Goal: Information Seeking & Learning: Find specific fact

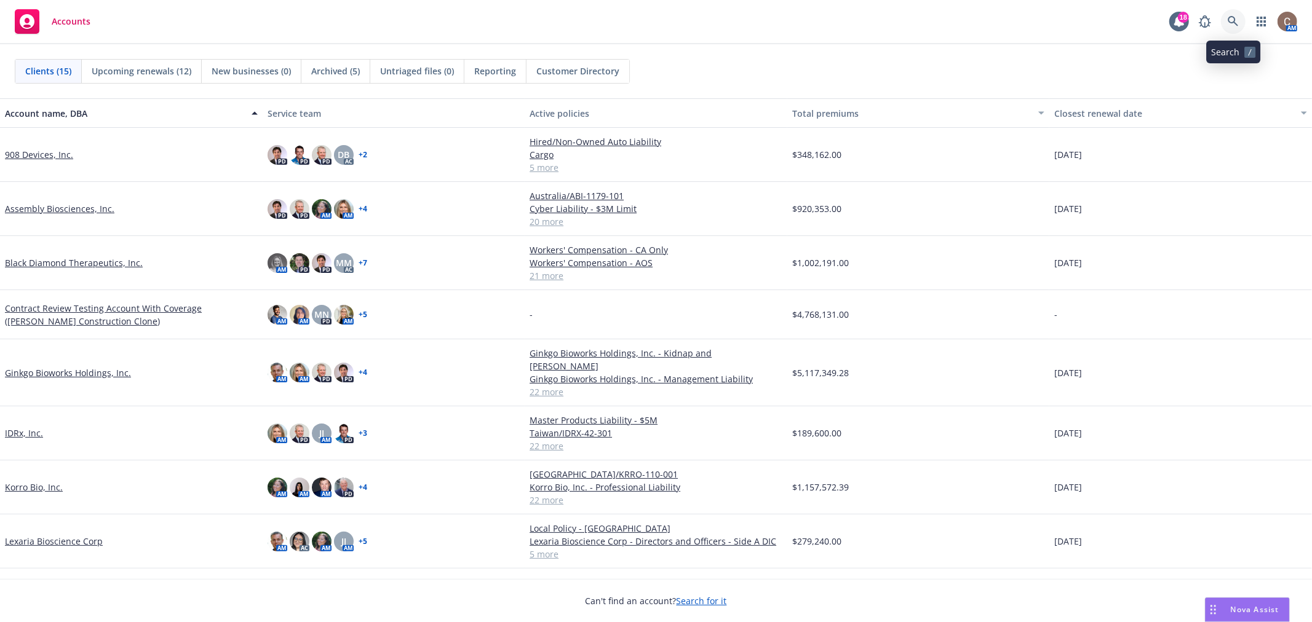
click at [1235, 11] on link at bounding box center [1233, 21] width 25 height 25
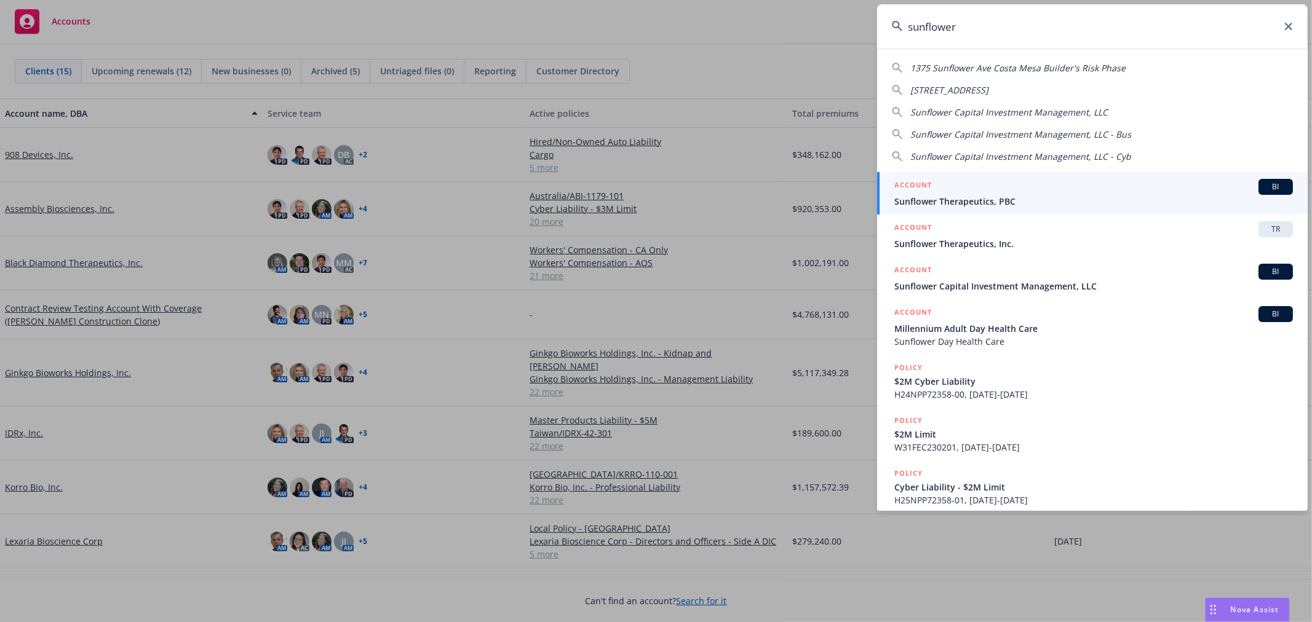
type input "sunflower"
click at [1048, 192] on div "ACCOUNT BI" at bounding box center [1093, 187] width 398 height 16
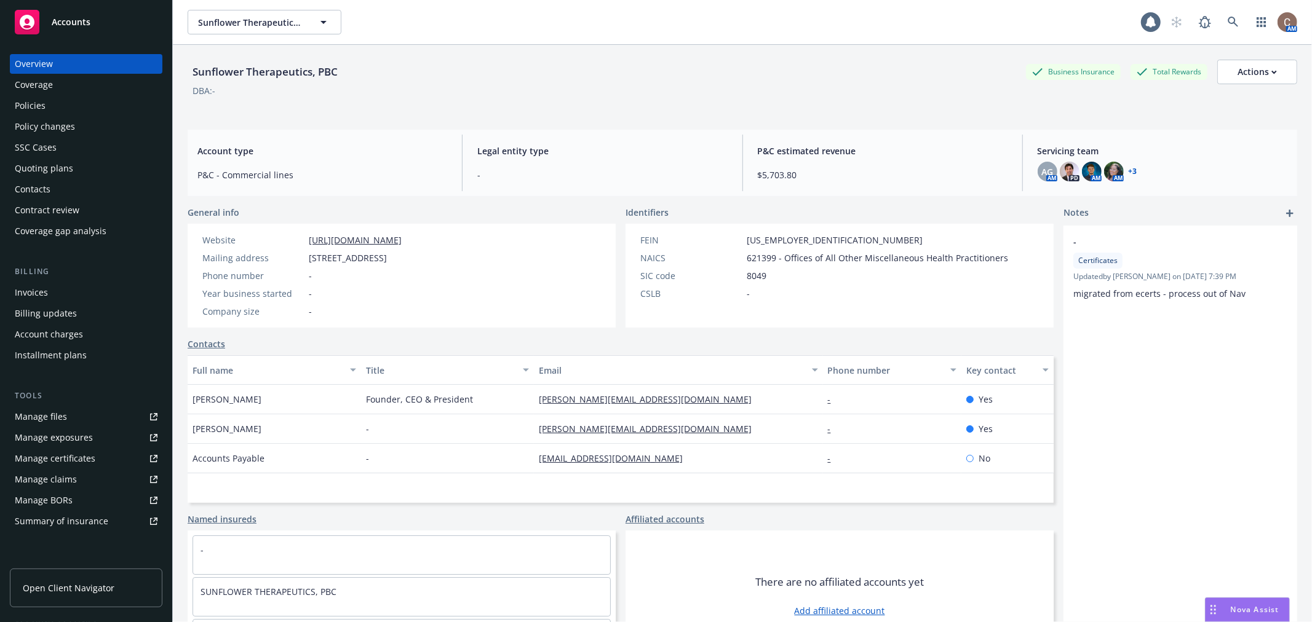
click at [66, 124] on div "Policy changes" at bounding box center [45, 127] width 60 height 20
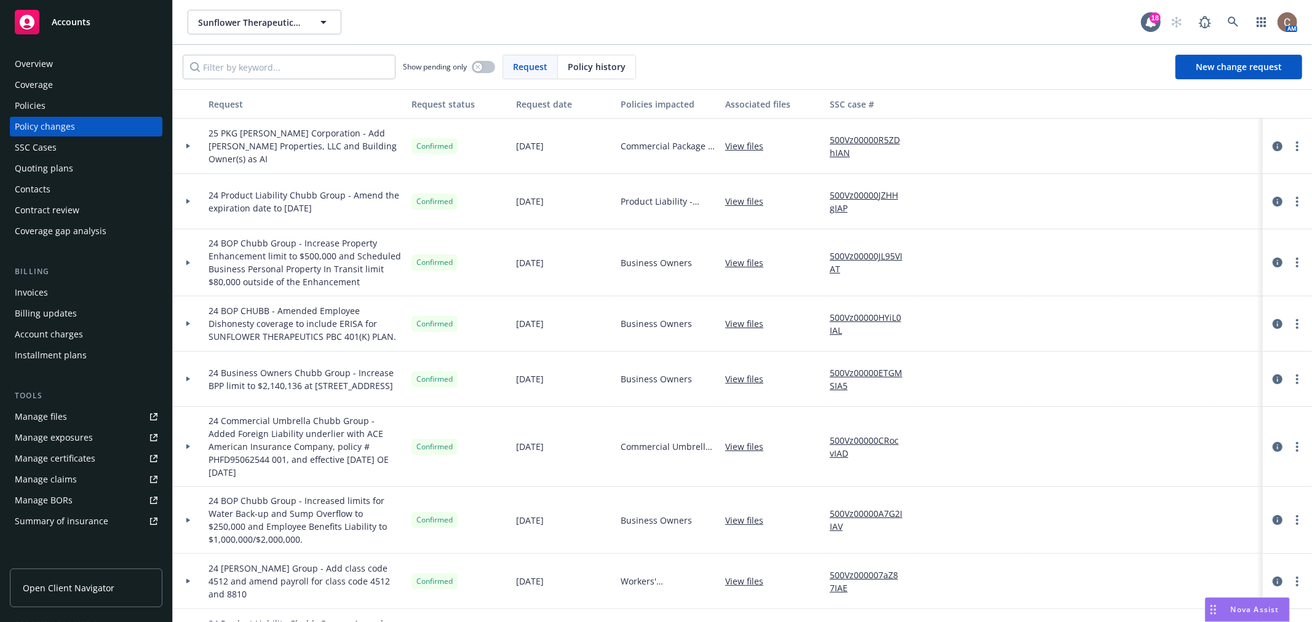
click at [189, 145] on icon at bounding box center [188, 146] width 5 height 4
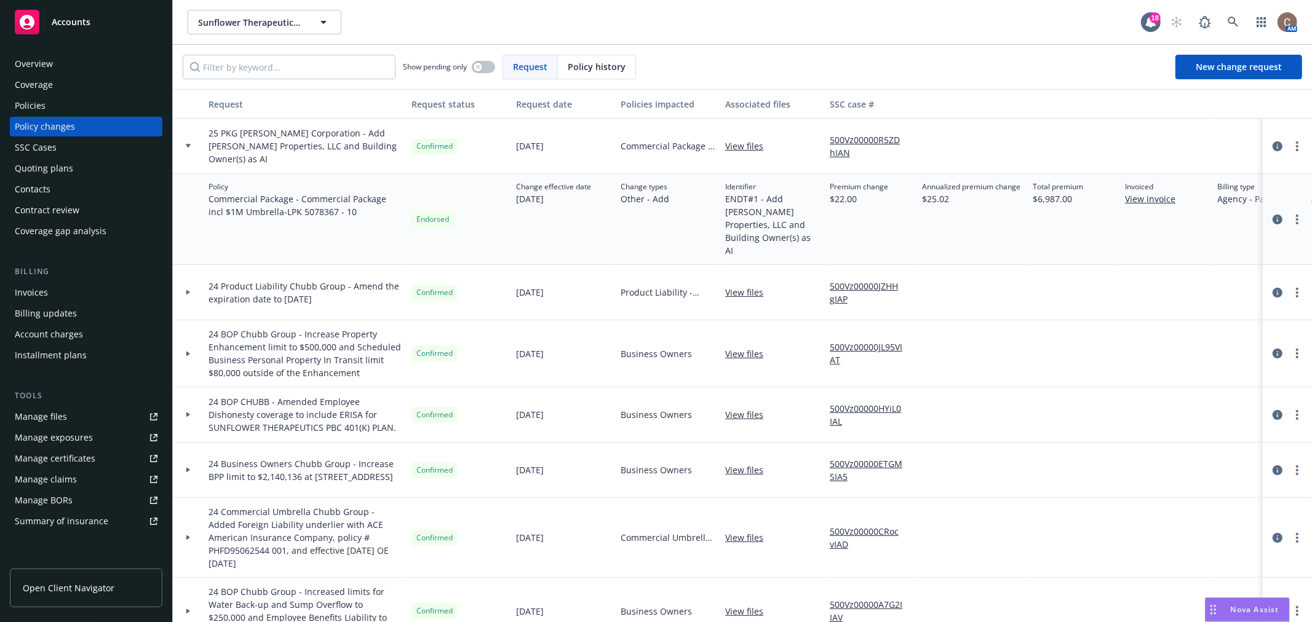
click at [76, 294] on div "Invoices" at bounding box center [86, 293] width 143 height 20
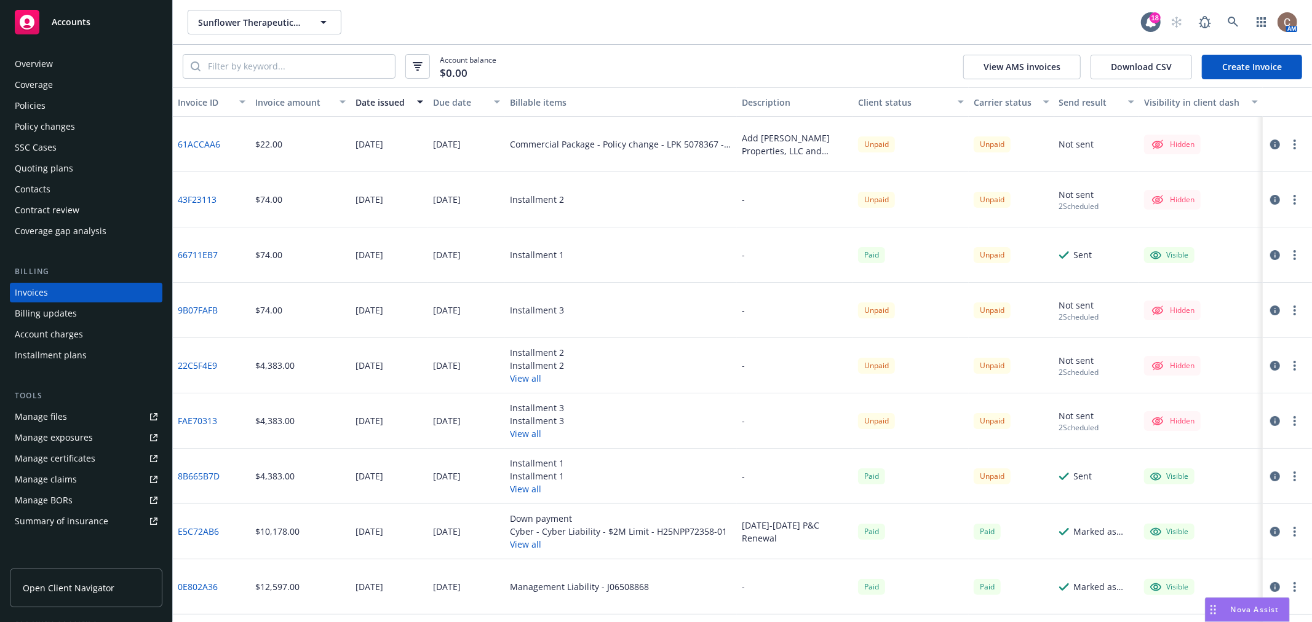
click at [1289, 146] on button "button" at bounding box center [1294, 144] width 15 height 15
click at [1207, 236] on link "Make it visible in client dash" at bounding box center [1213, 243] width 157 height 25
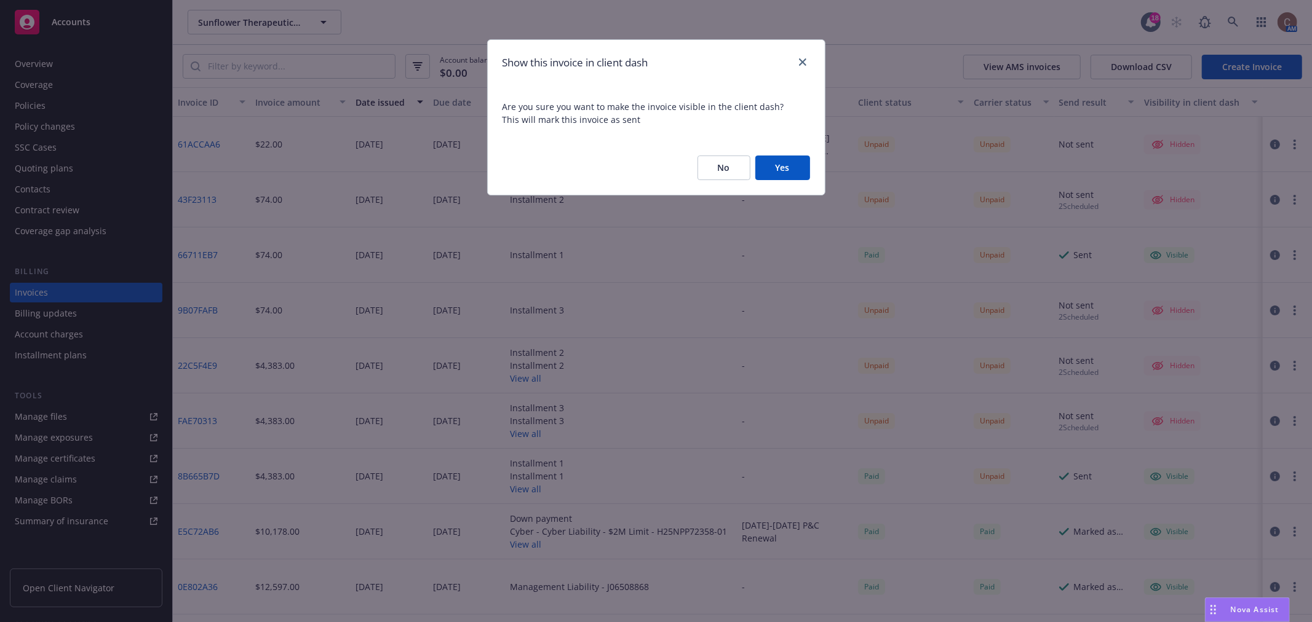
click at [792, 170] on button "Yes" at bounding box center [782, 168] width 55 height 25
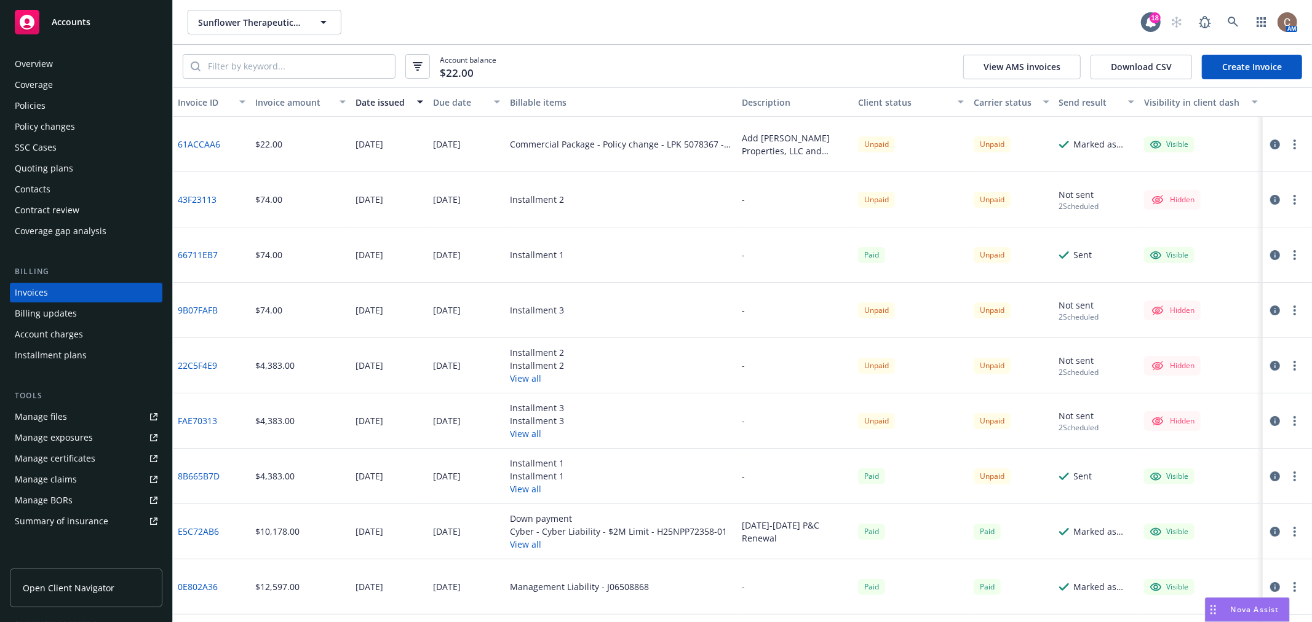
click at [582, 17] on div "Sunflower Therapeutics, PBC Sunflower Therapeutics, PBC" at bounding box center [664, 22] width 953 height 25
click at [1293, 148] on circle "button" at bounding box center [1294, 148] width 2 height 2
click at [216, 143] on link "61ACCAA6" at bounding box center [199, 144] width 42 height 13
click at [57, 194] on div "Contacts" at bounding box center [86, 190] width 143 height 20
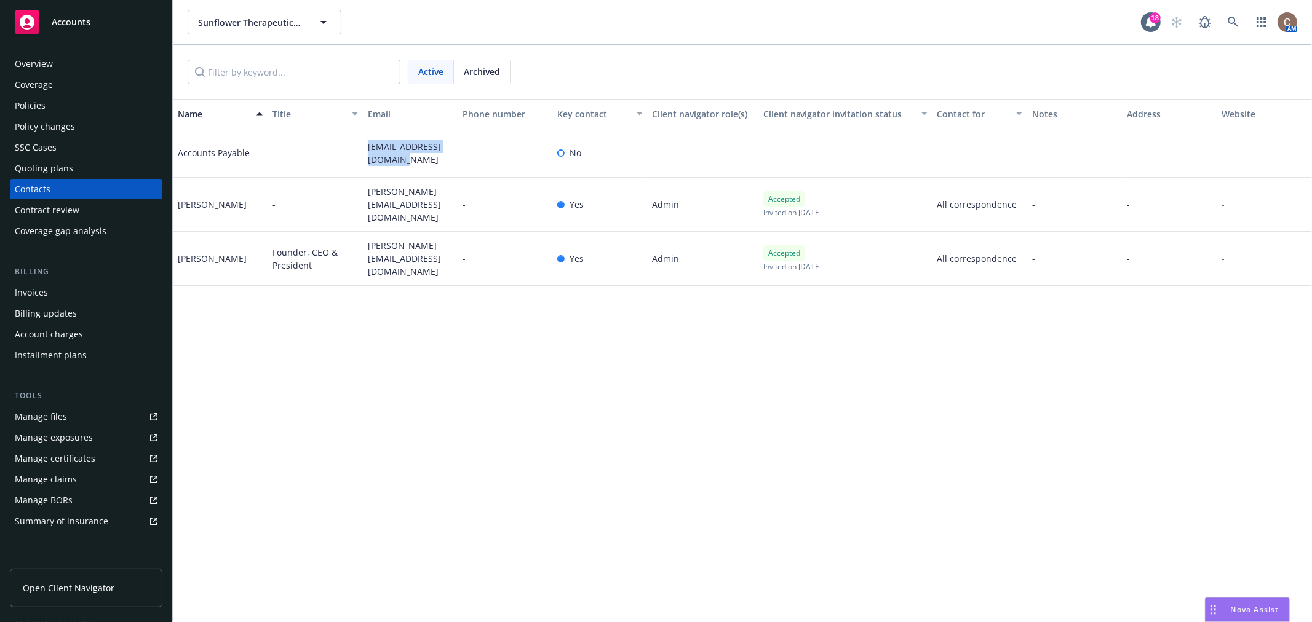
drag, startPoint x: 389, startPoint y: 163, endPoint x: 355, endPoint y: 140, distance: 40.8
click at [355, 140] on div "Accounts Payable - billing@sunflowertx.com - No - - - - -" at bounding box center [742, 153] width 1139 height 49
click at [378, 334] on div "Name Title Email Phone number Key contact Client navigator role(s) Client navig…" at bounding box center [742, 360] width 1139 height 523
click at [58, 31] on div "Accounts" at bounding box center [86, 22] width 143 height 25
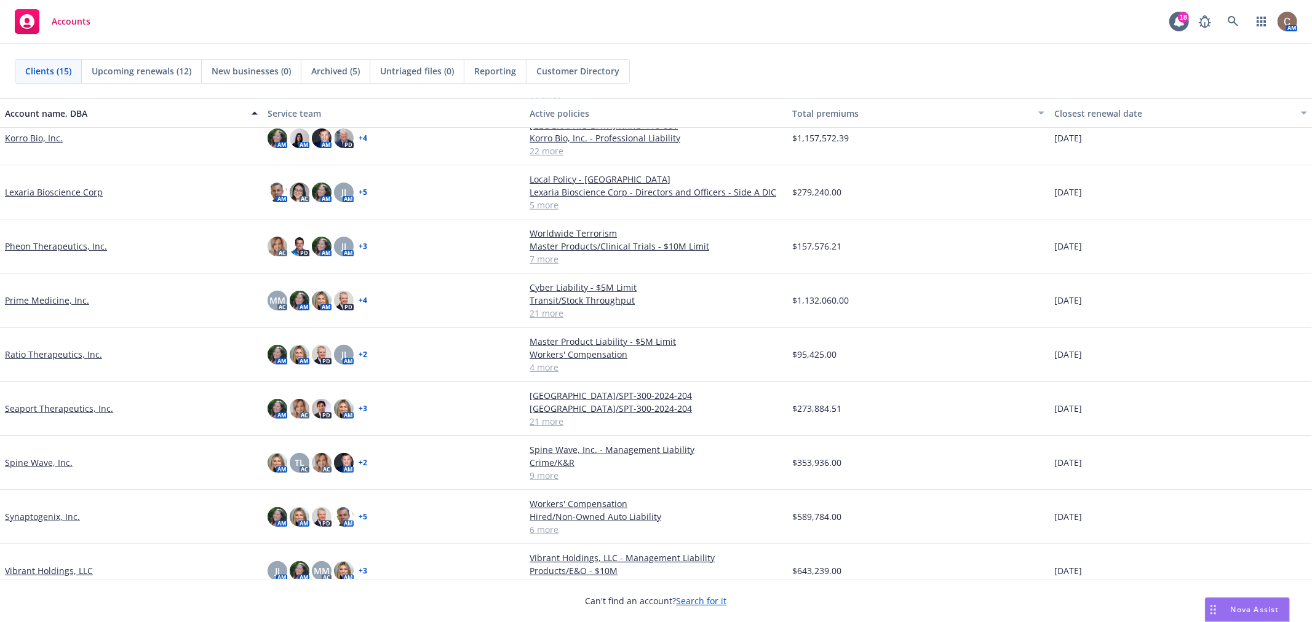
scroll to position [336, 0]
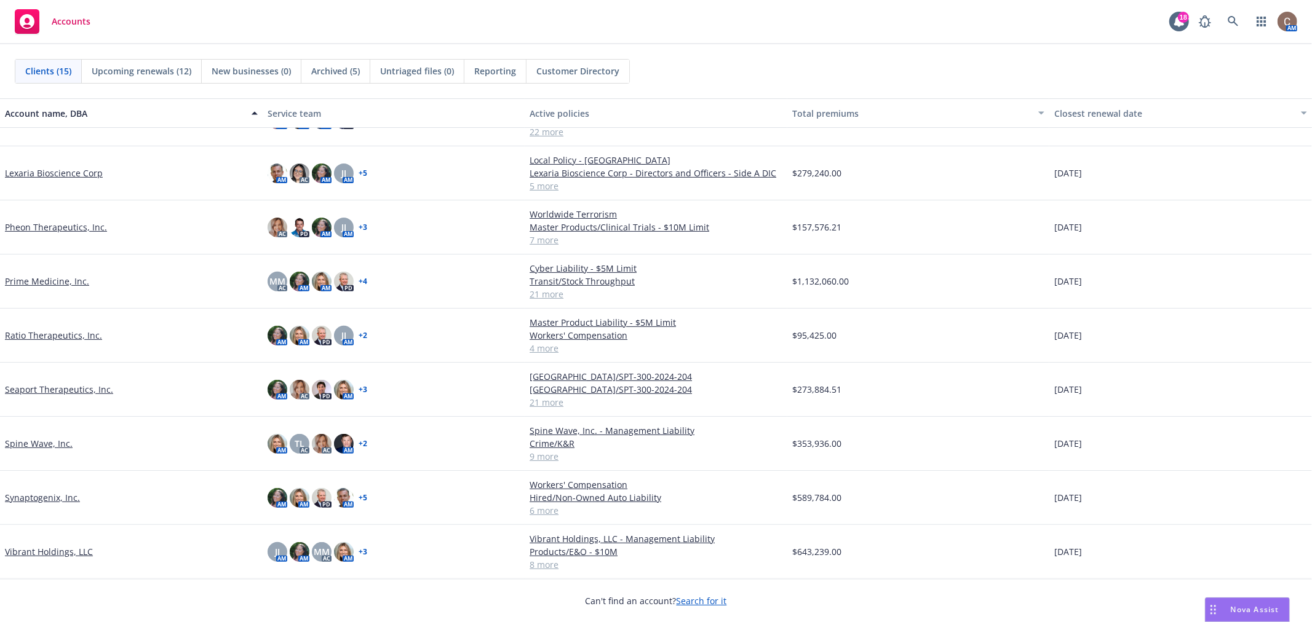
click at [50, 549] on link "Vibrant Holdings, LLC" at bounding box center [49, 551] width 88 height 13
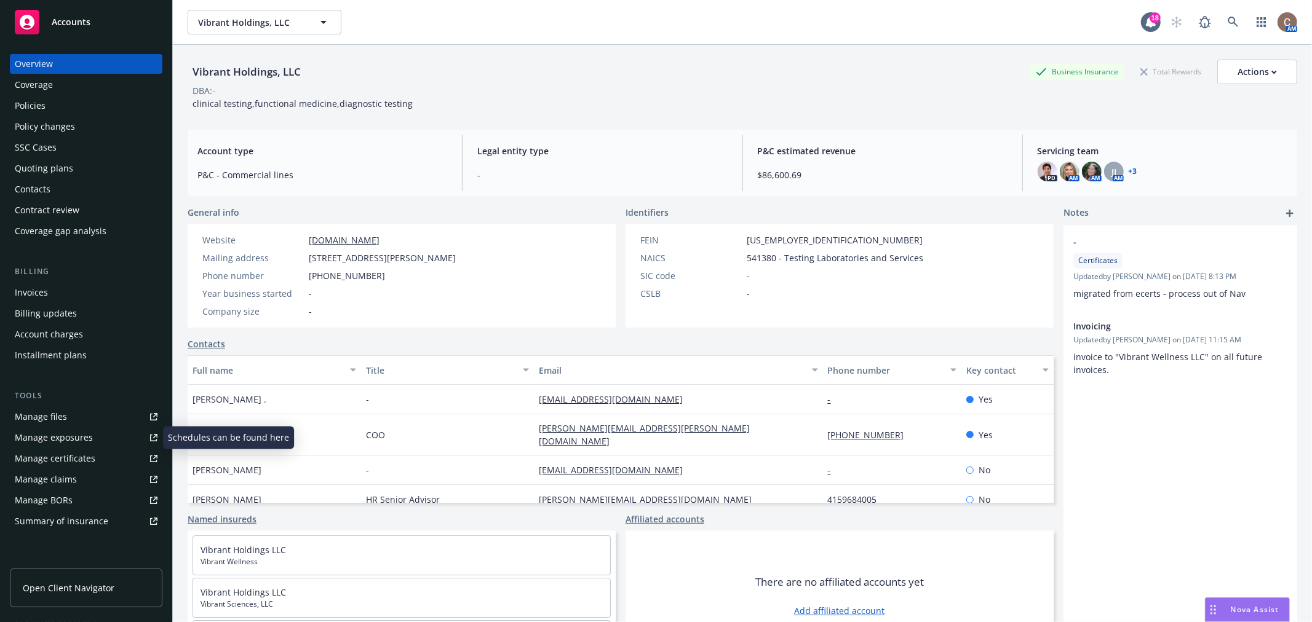
click at [62, 451] on div "Manage certificates" at bounding box center [55, 459] width 81 height 20
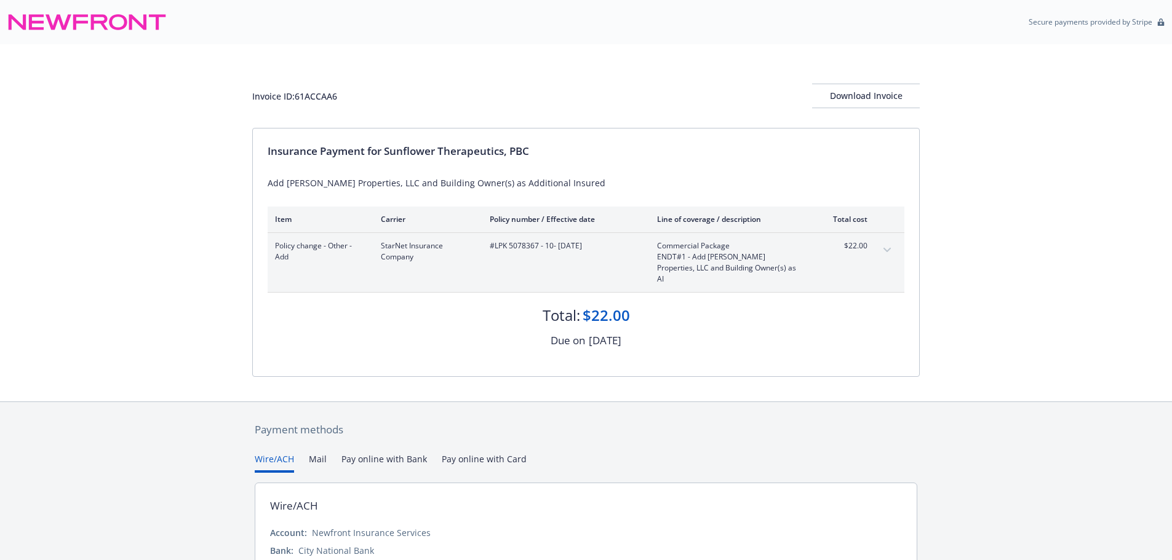
click at [920, 94] on div "Invoice ID: 61ACCAA6 Download Invoice Insurance Payment for Sunflower Therapeut…" at bounding box center [586, 222] width 1172 height 357
click at [900, 94] on div "Download Invoice" at bounding box center [866, 95] width 108 height 23
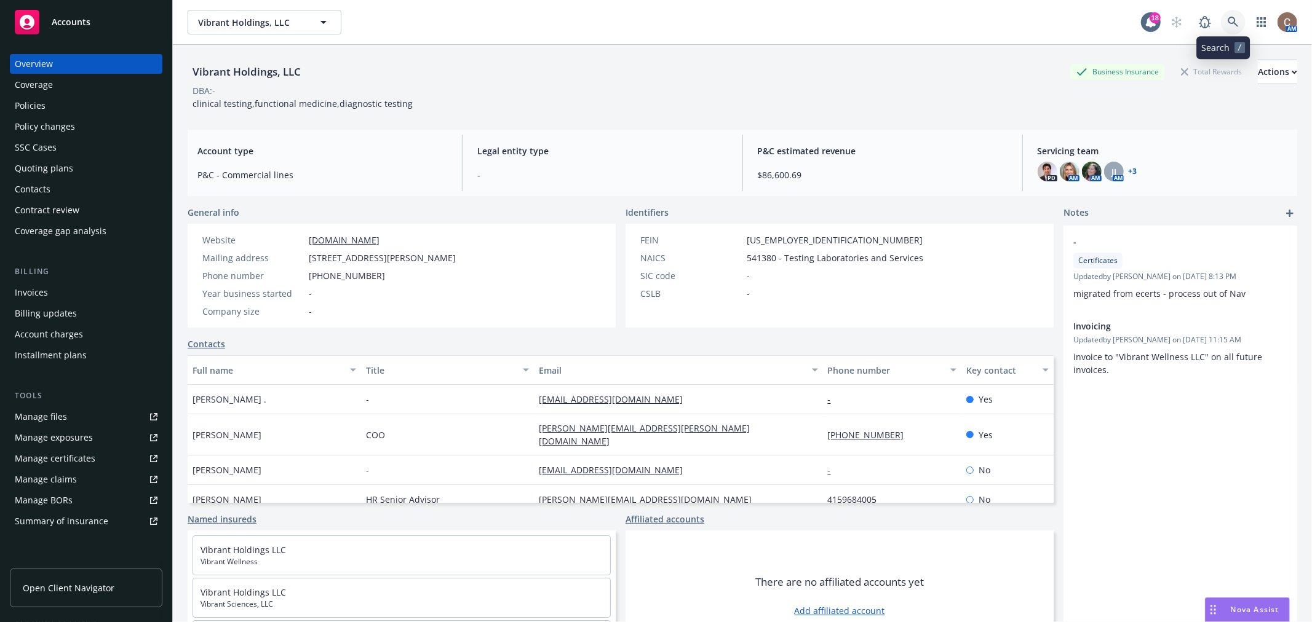
click at [1226, 29] on link at bounding box center [1233, 22] width 25 height 25
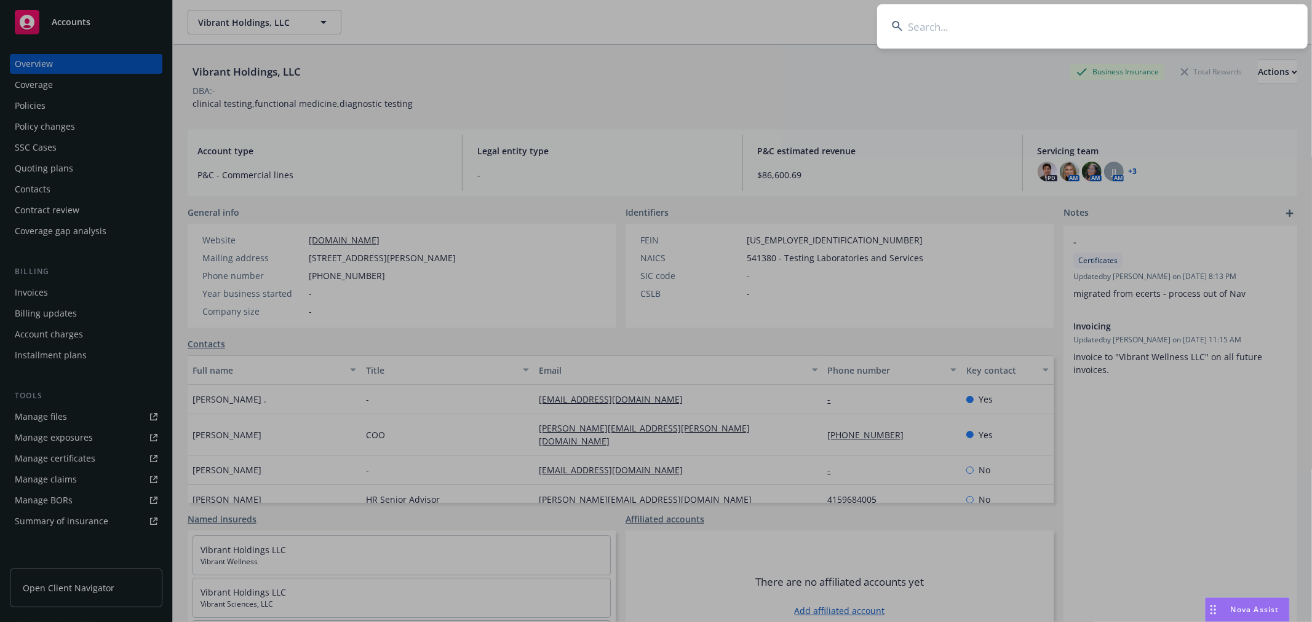
click at [1042, 26] on input at bounding box center [1092, 26] width 430 height 44
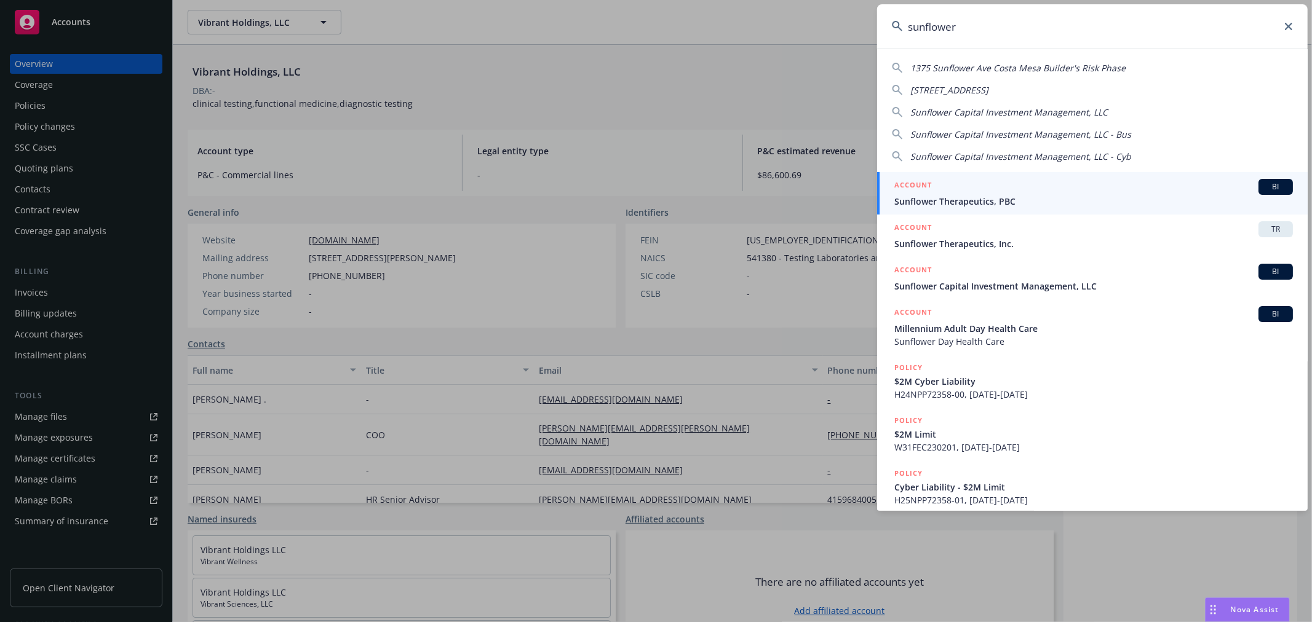
type input "sunflower"
click at [950, 203] on span "Sunflower Therapeutics, PBC" at bounding box center [1093, 201] width 398 height 13
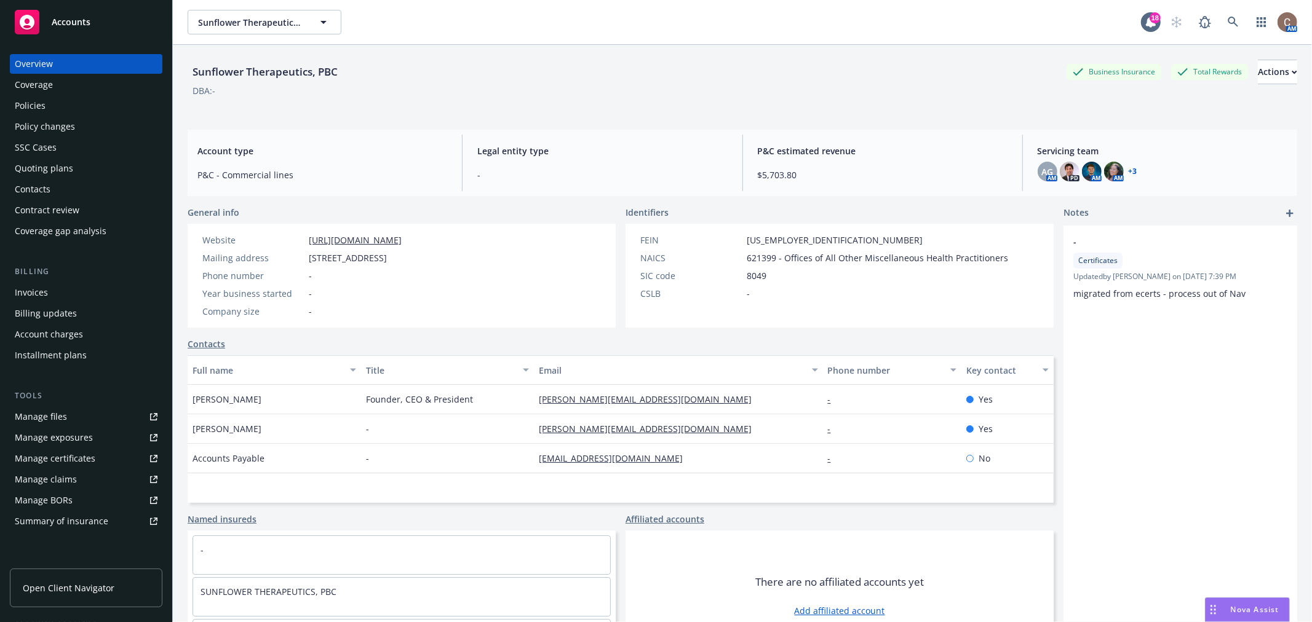
click at [58, 109] on div "Policies" at bounding box center [86, 106] width 143 height 20
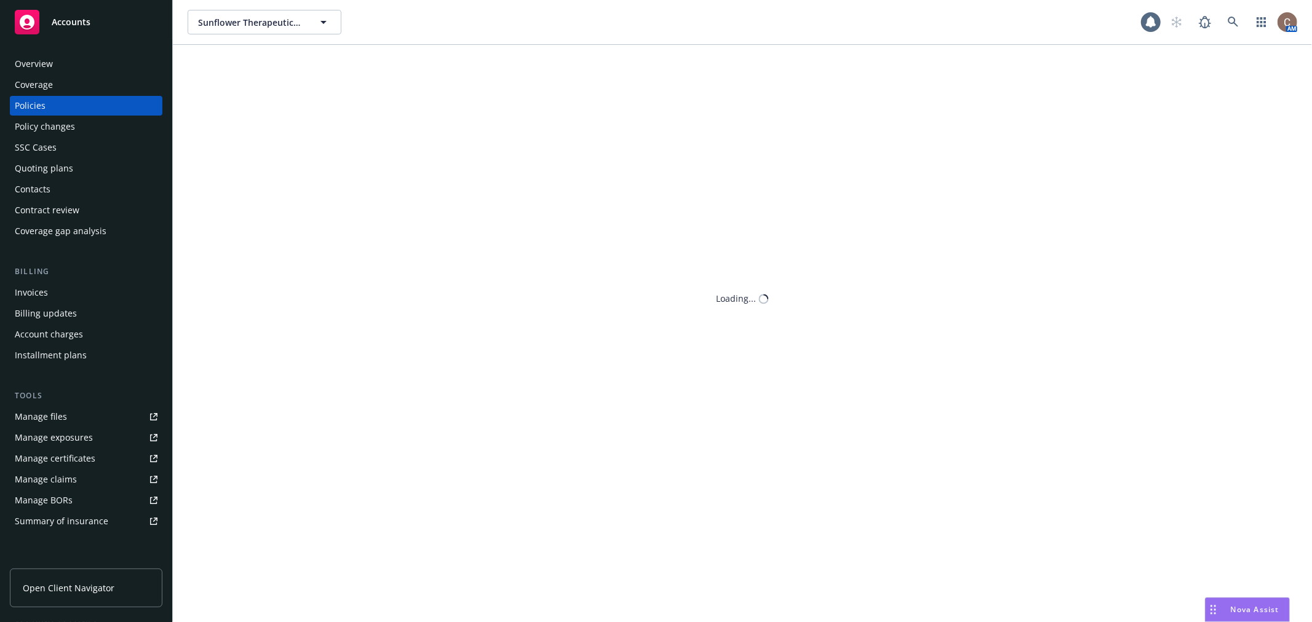
click at [45, 111] on div "Policies" at bounding box center [86, 106] width 143 height 20
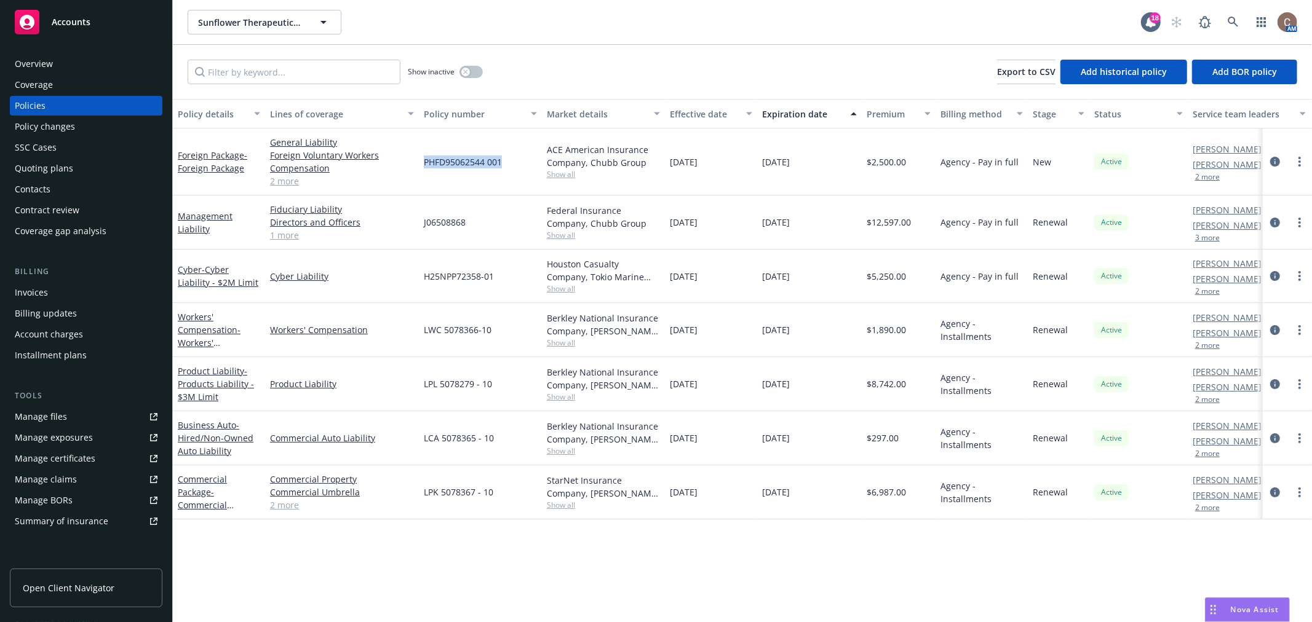
drag, startPoint x: 511, startPoint y: 160, endPoint x: 423, endPoint y: 167, distance: 88.2
click at [423, 167] on div "PHFD95062544 001" at bounding box center [480, 162] width 123 height 67
click at [490, 167] on span "PHFD95062544 001" at bounding box center [463, 162] width 78 height 13
drag, startPoint x: 507, startPoint y: 161, endPoint x: 422, endPoint y: 163, distance: 84.9
click at [422, 163] on div "PHFD95062544 001" at bounding box center [480, 162] width 123 height 67
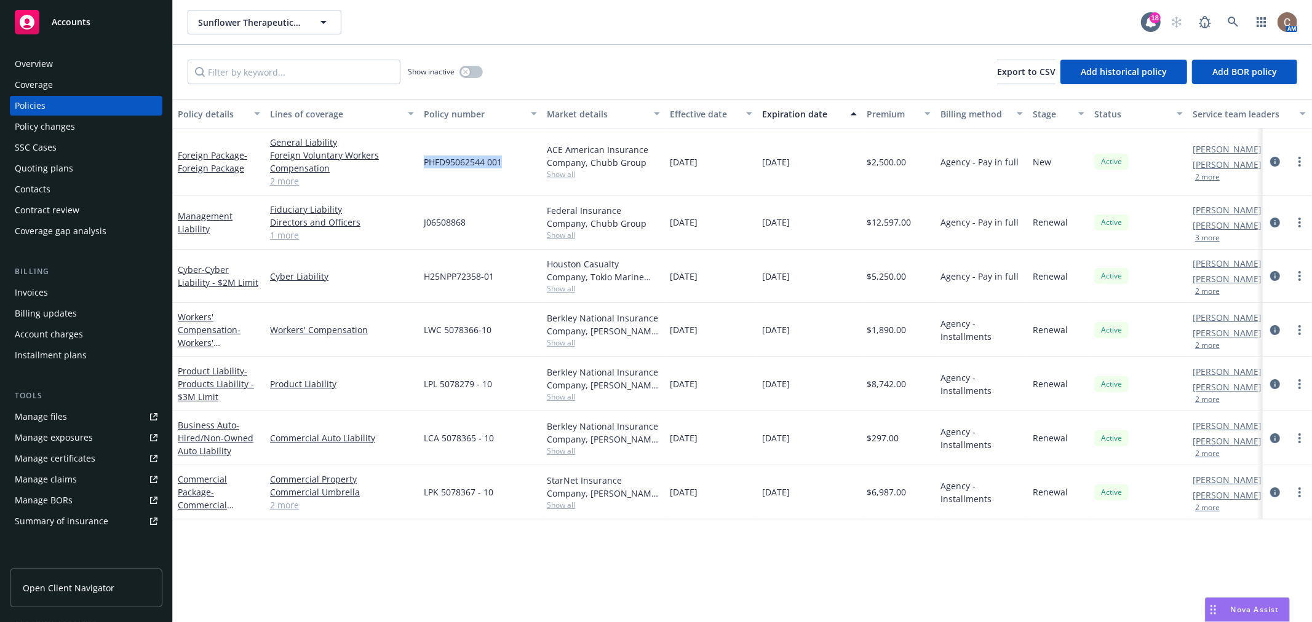
copy span "PHFD95062544 001"
click at [42, 22] on div "Accounts" at bounding box center [86, 22] width 143 height 25
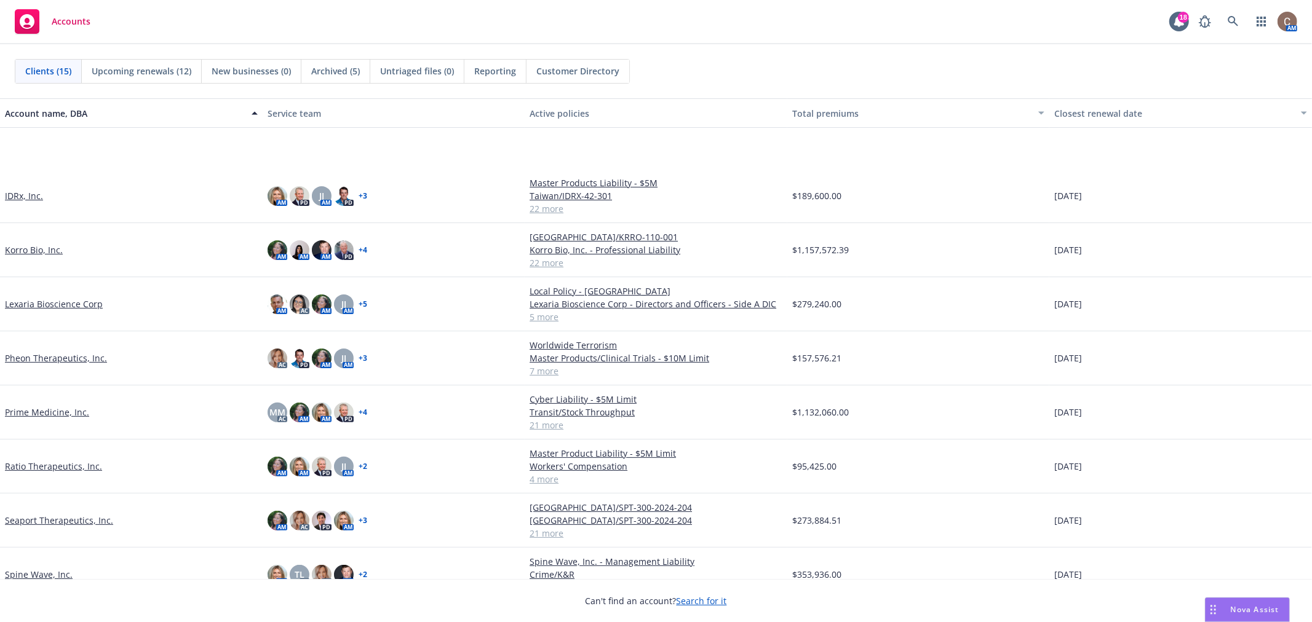
scroll to position [336, 0]
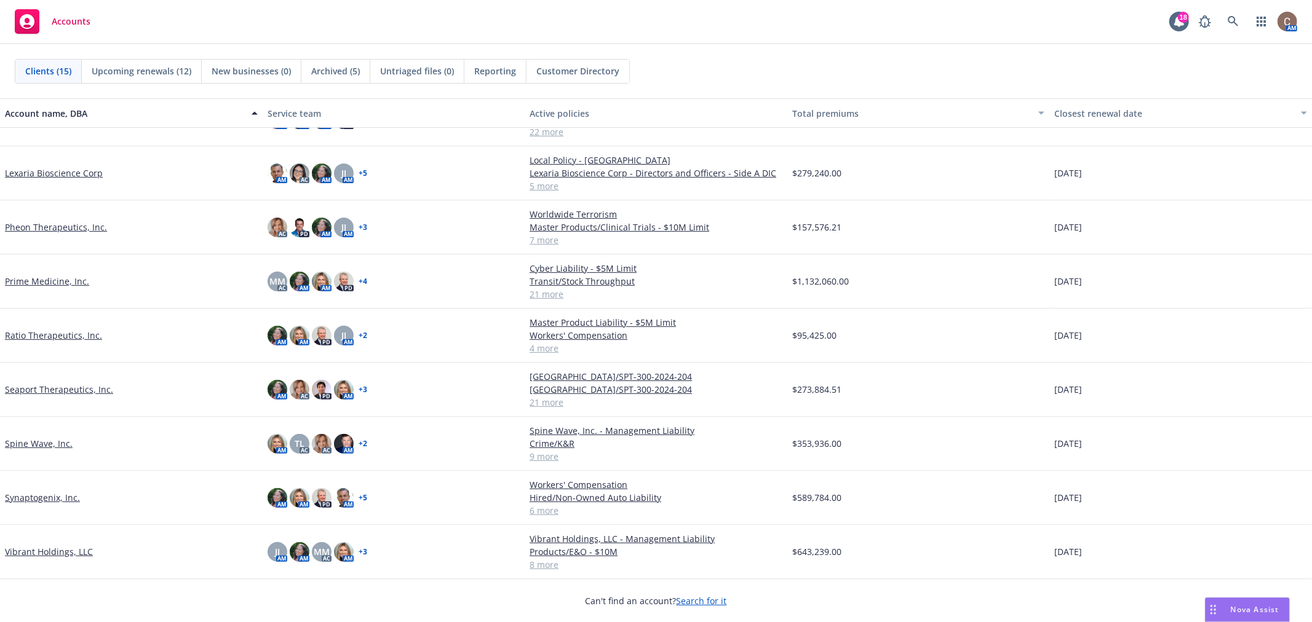
click at [50, 387] on link "Seaport Therapeutics, Inc." at bounding box center [59, 389] width 108 height 13
